Goal: Task Accomplishment & Management: Use online tool/utility

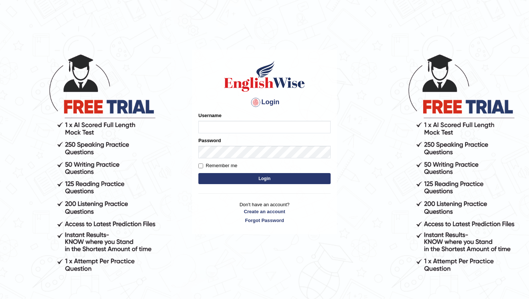
type input "0415313655"
click at [221, 178] on button "Login" at bounding box center [265, 178] width 132 height 11
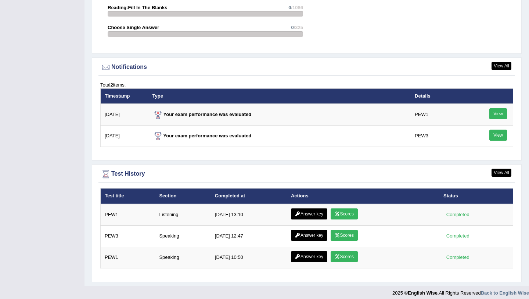
scroll to position [894, 0]
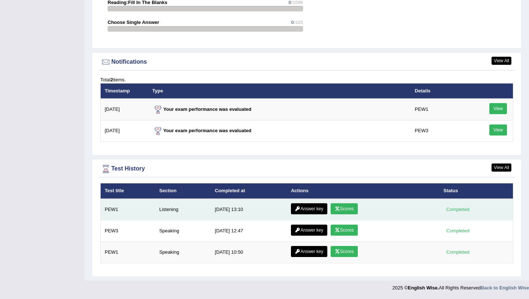
click at [348, 211] on link "Scores" at bounding box center [344, 208] width 27 height 11
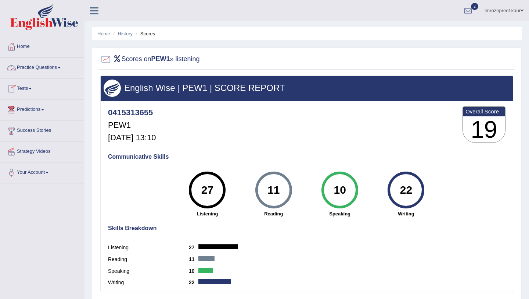
click at [43, 88] on link "Tests" at bounding box center [42, 87] width 84 height 18
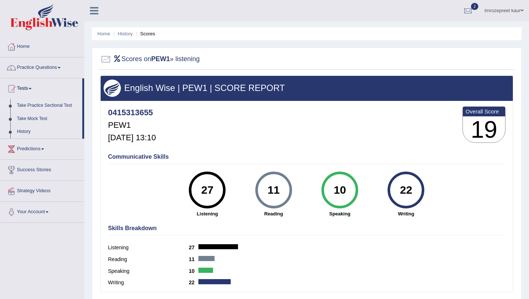
click at [47, 106] on link "Take Practice Sectional Test" at bounding box center [48, 105] width 69 height 13
